Goal: Navigation & Orientation: Find specific page/section

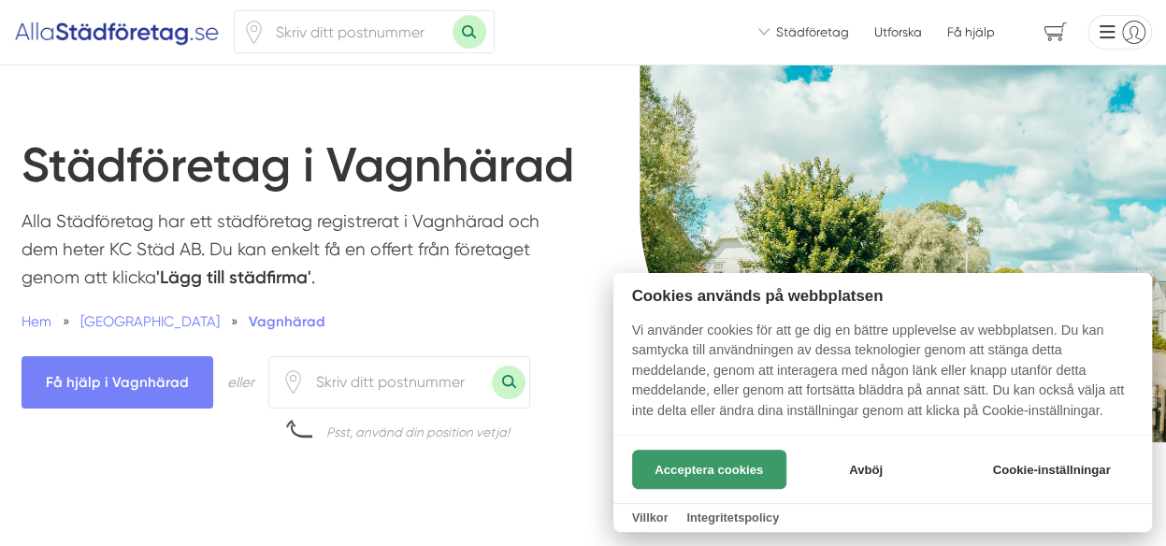
click at [675, 467] on button "Acceptera cookies" at bounding box center [709, 469] width 154 height 39
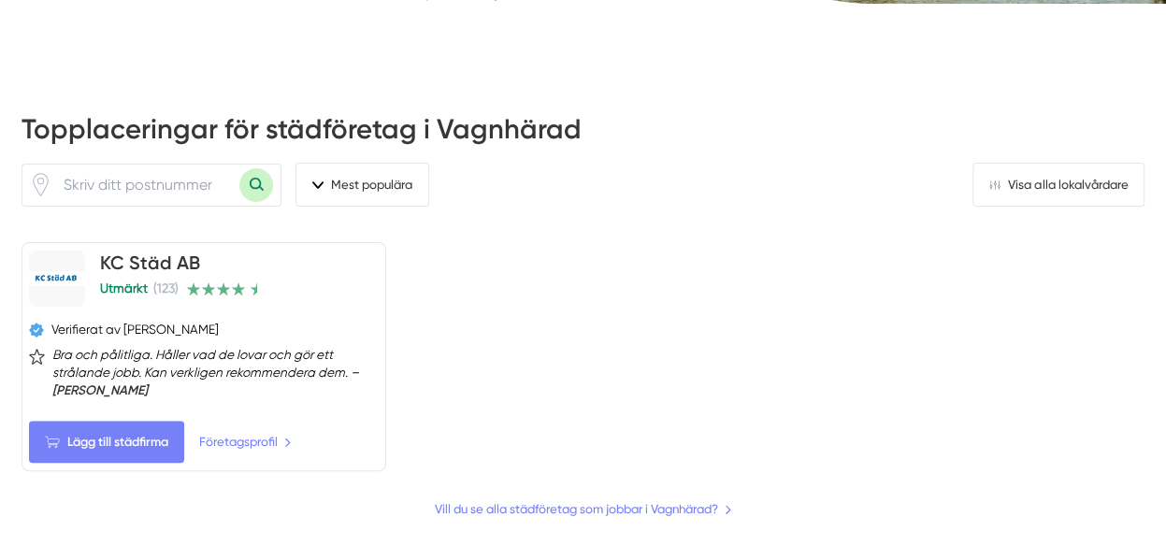
scroll to position [467, 0]
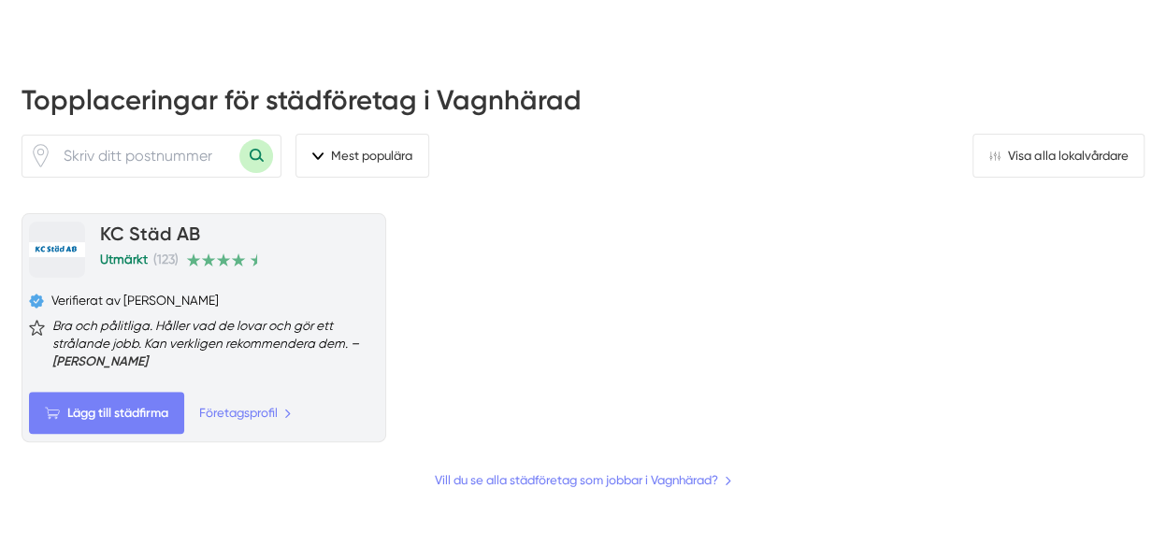
click at [164, 253] on span "(123)" at bounding box center [165, 259] width 25 height 15
click at [278, 338] on span "Bra och pålitliga. Håller vad de lovar och gör ett strålande jobb. Kan verklige…" at bounding box center [215, 343] width 326 height 53
click at [278, 410] on link "Företagsprofil" at bounding box center [246, 413] width 95 height 20
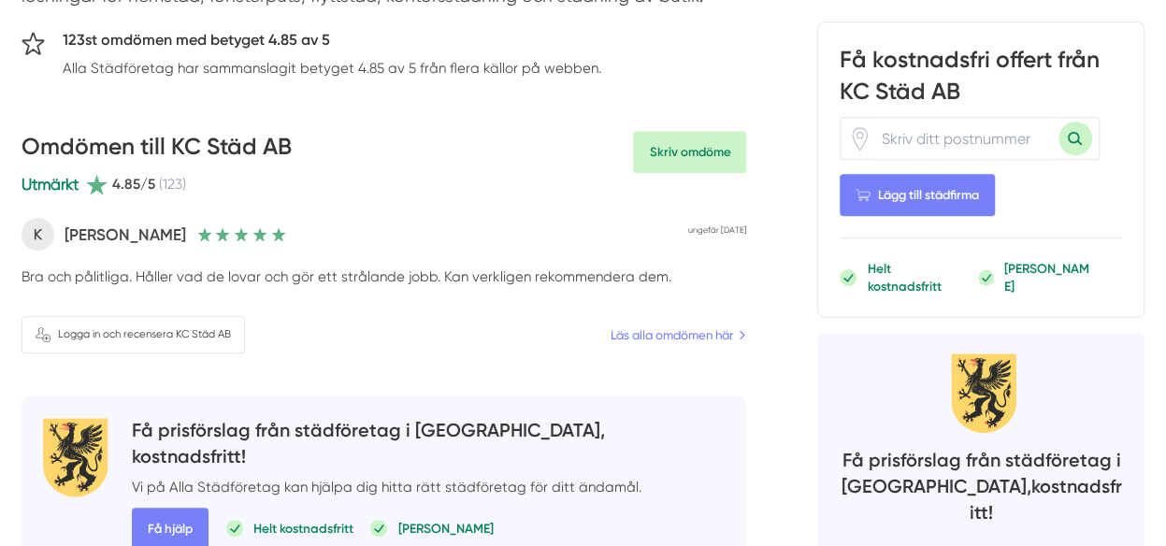
scroll to position [187, 0]
